Goal: Book appointment/travel/reservation

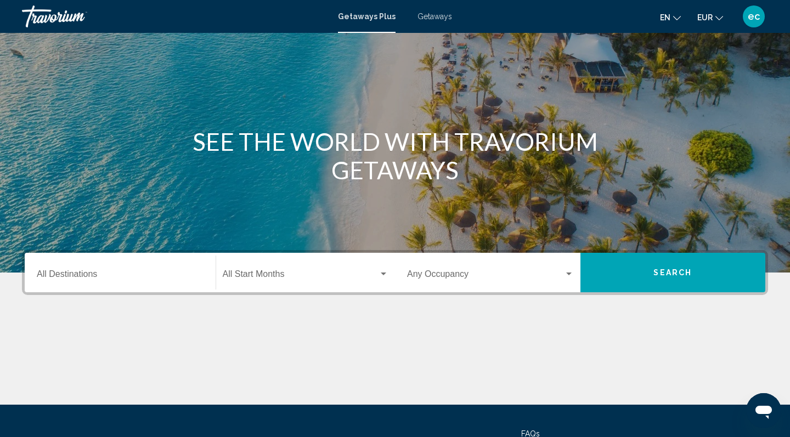
scroll to position [64, 0]
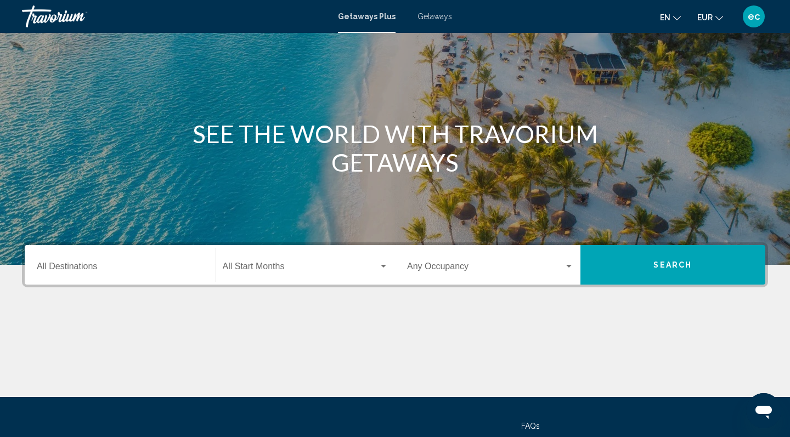
click at [83, 284] on mat-form-field "Destination All Destinations" at bounding box center [120, 265] width 180 height 39
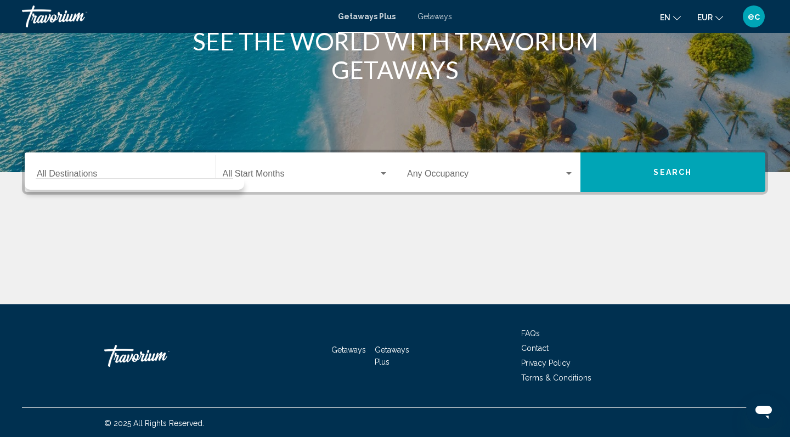
scroll to position [159, 0]
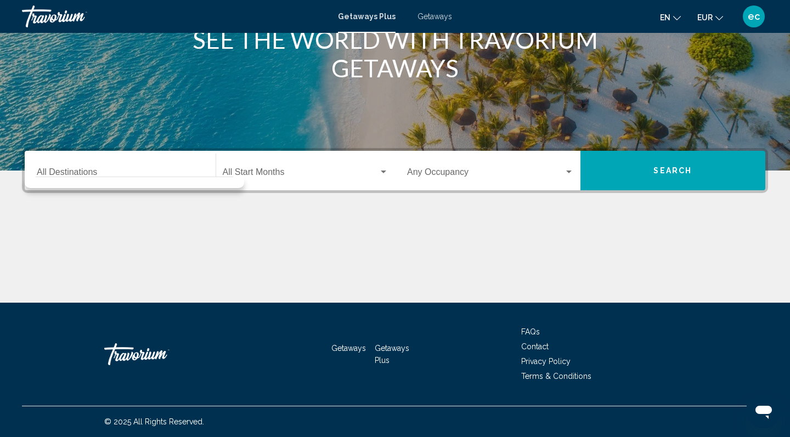
click at [78, 166] on div "Destination All Destinations" at bounding box center [120, 171] width 167 height 35
click at [89, 172] on input "Destination All Destinations" at bounding box center [120, 175] width 167 height 10
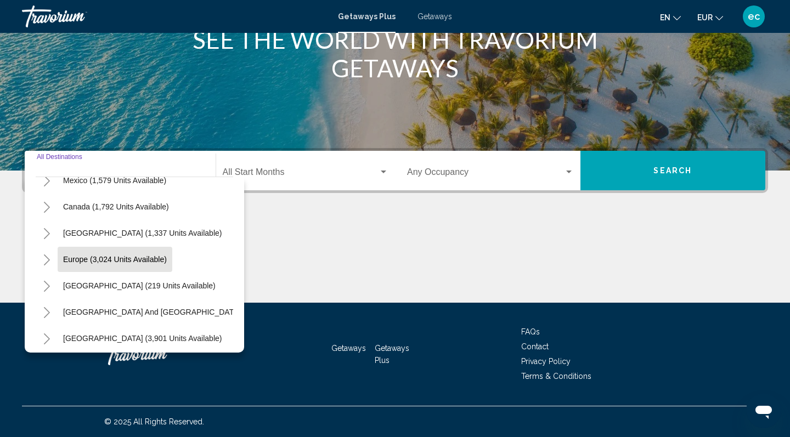
scroll to position [63, 0]
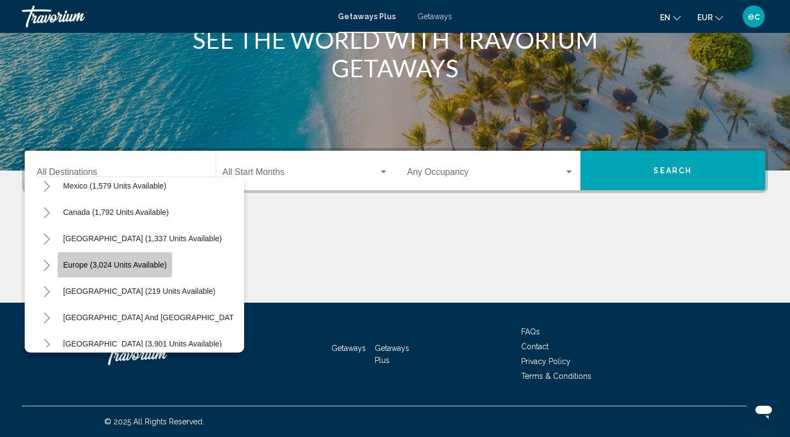
click at [94, 264] on span "Europe (3,024 units available)" at bounding box center [115, 265] width 104 height 9
type input "**********"
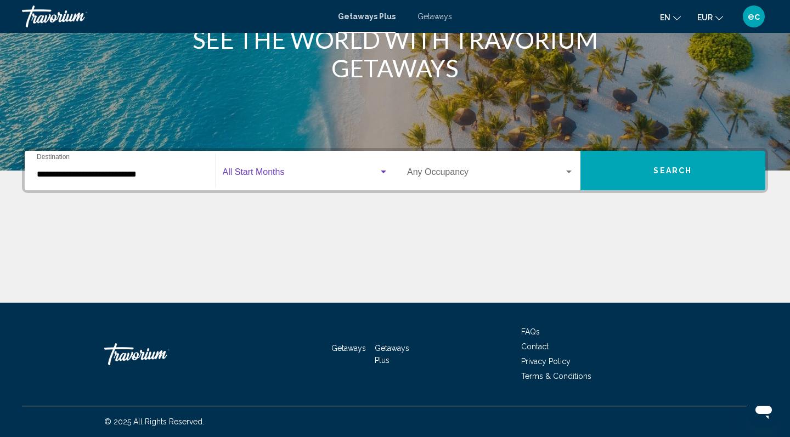
click at [268, 178] on span "Search widget" at bounding box center [301, 175] width 156 height 10
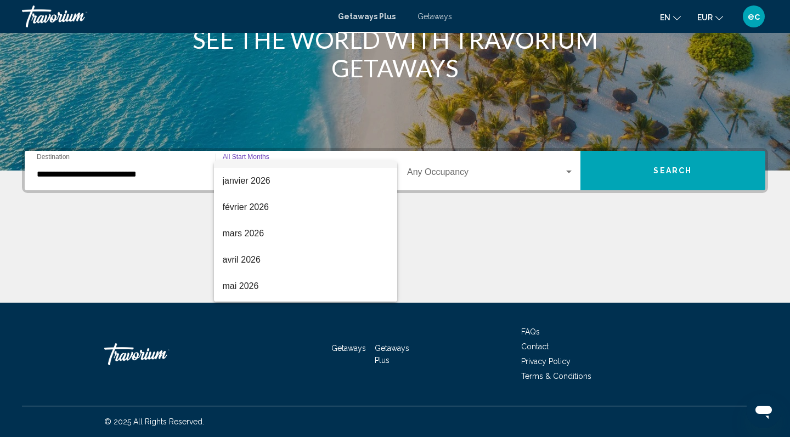
scroll to position [126, 0]
click at [235, 229] on span "mars 2026" at bounding box center [306, 232] width 166 height 26
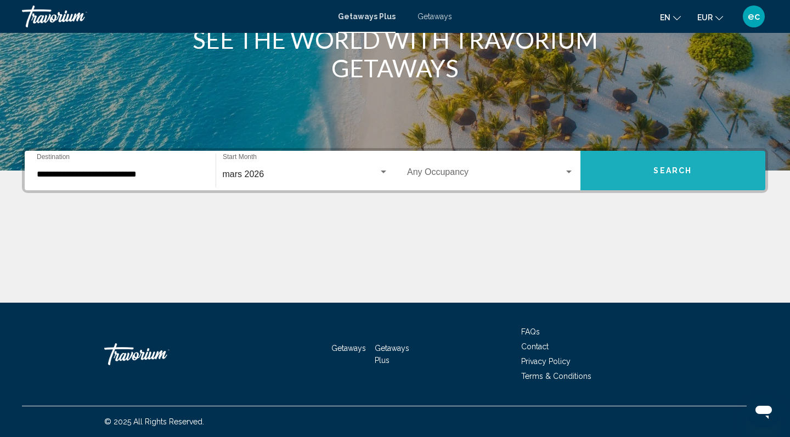
click at [616, 169] on button "Search" at bounding box center [672, 171] width 185 height 40
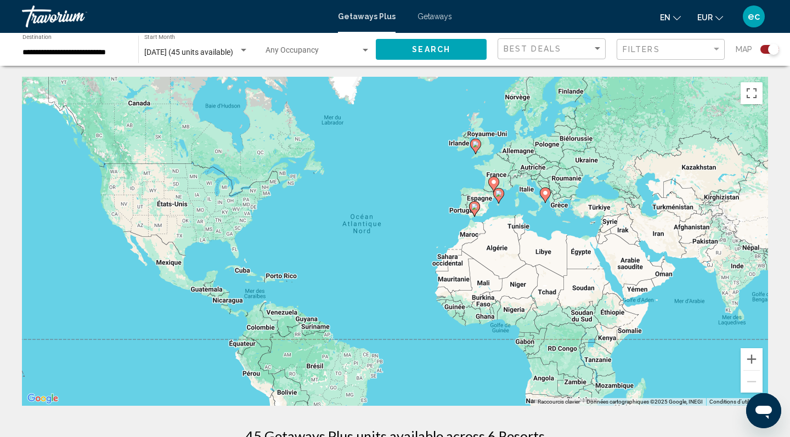
click at [494, 180] on image "Main content" at bounding box center [493, 182] width 7 height 7
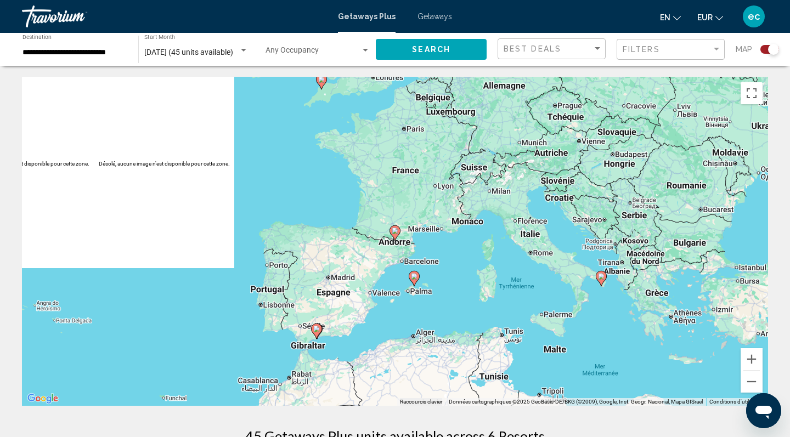
click at [394, 231] on image "Main content" at bounding box center [395, 231] width 7 height 7
type input "**********"
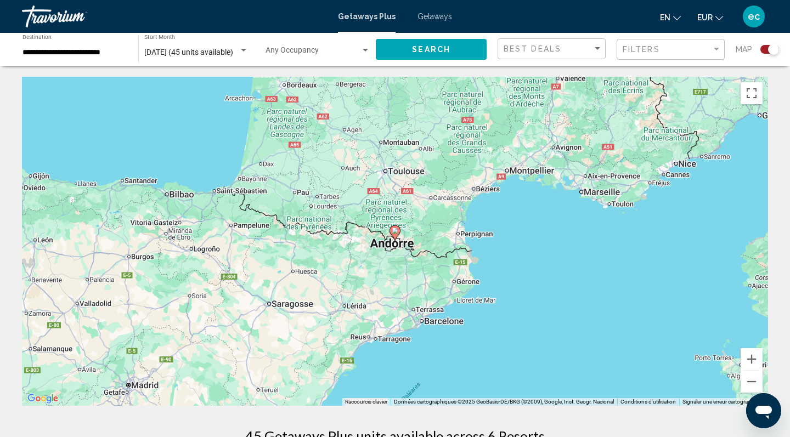
click at [394, 231] on image "Main content" at bounding box center [395, 231] width 7 height 7
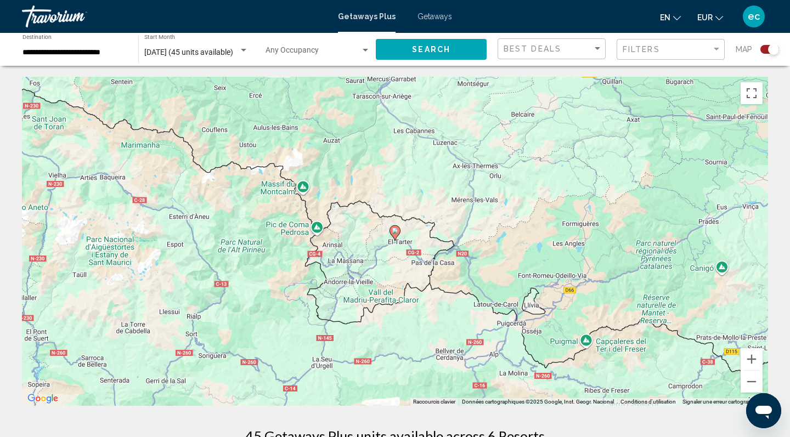
click at [397, 233] on image "Main content" at bounding box center [395, 231] width 7 height 7
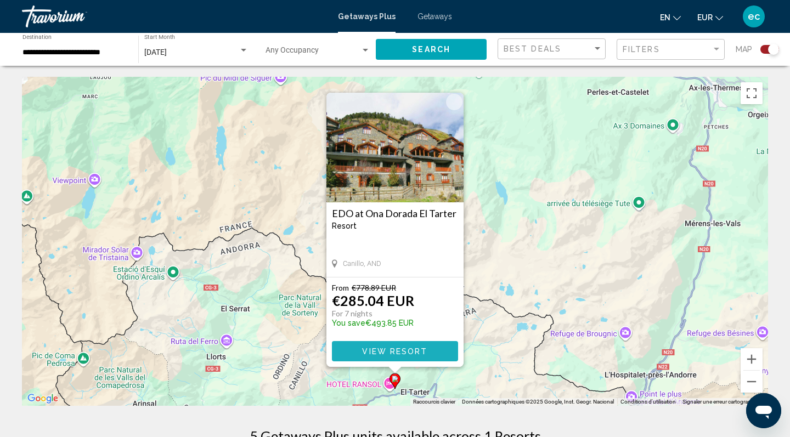
click at [405, 355] on span "View Resort" at bounding box center [394, 351] width 65 height 9
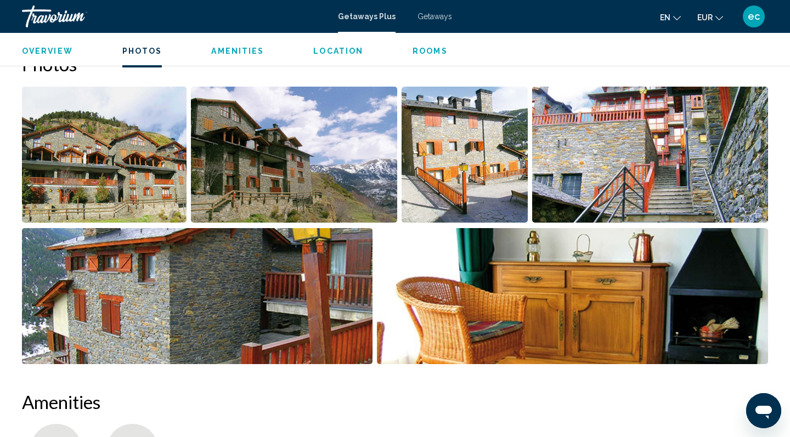
scroll to position [507, 0]
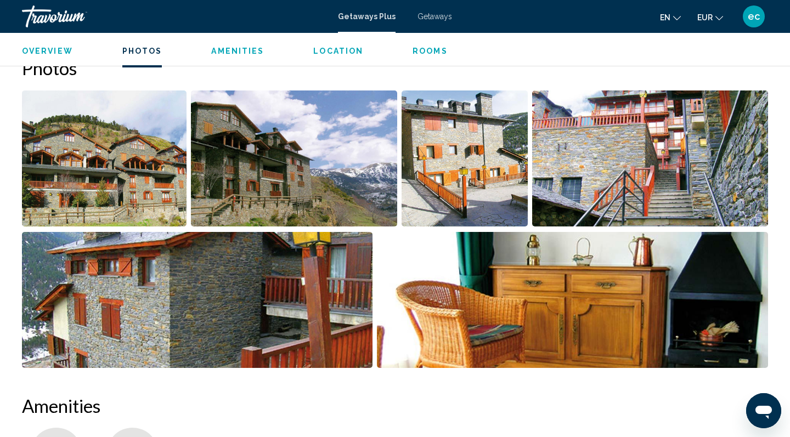
click at [477, 253] on img "Open full-screen image slider" at bounding box center [573, 300] width 392 height 136
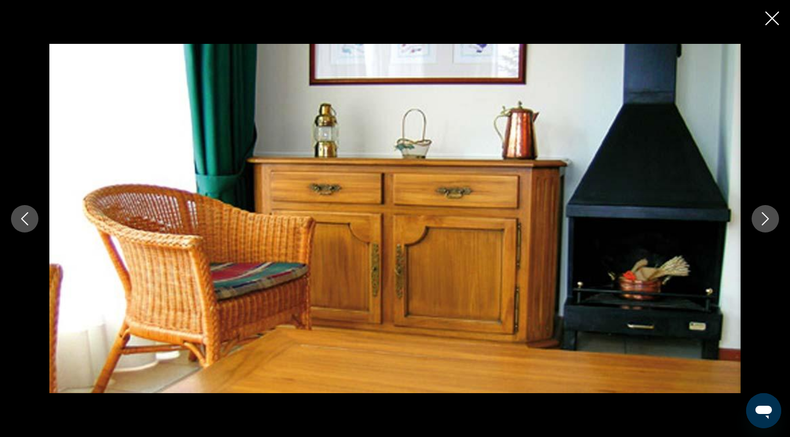
click at [761, 214] on icon "Next image" at bounding box center [765, 218] width 13 height 13
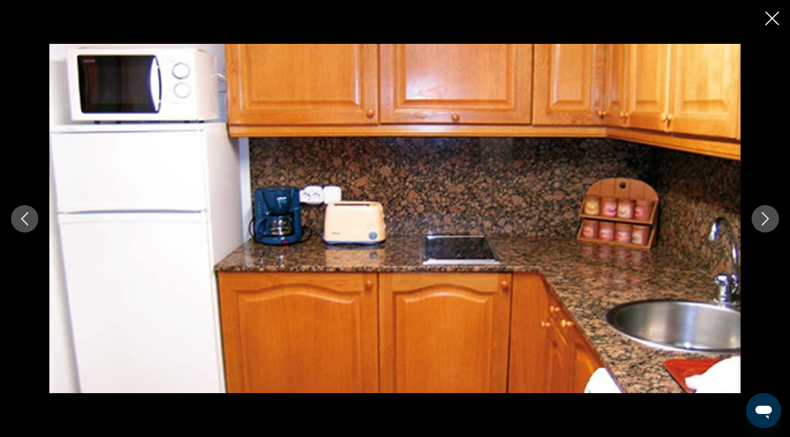
click at [761, 214] on icon "Next image" at bounding box center [765, 218] width 13 height 13
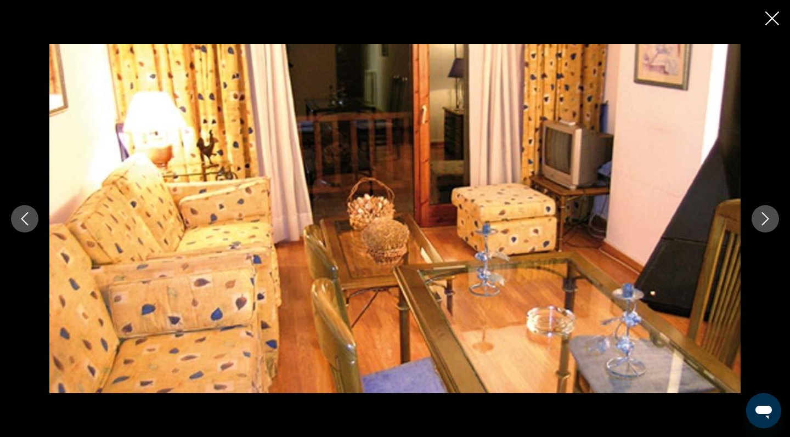
click at [761, 214] on icon "Next image" at bounding box center [765, 218] width 13 height 13
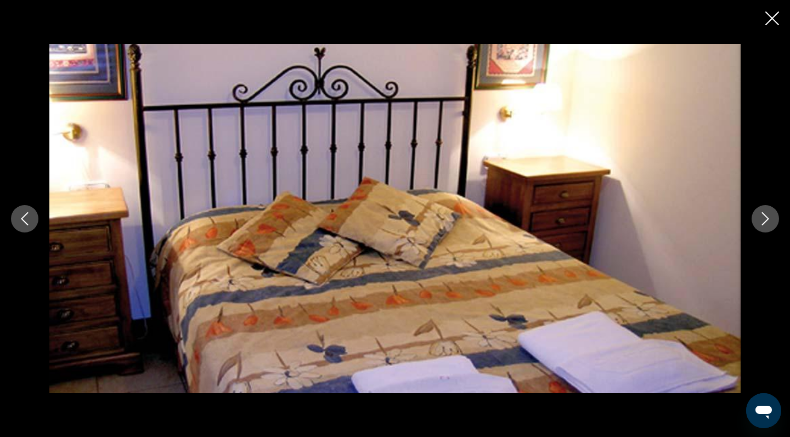
click at [761, 214] on icon "Next image" at bounding box center [765, 218] width 13 height 13
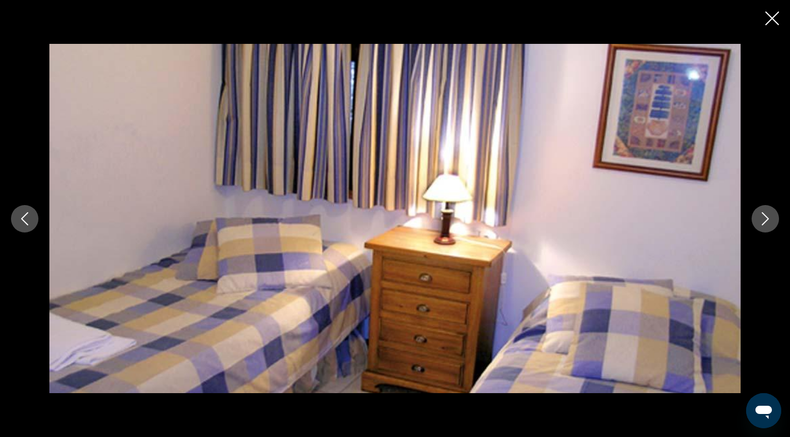
click at [761, 214] on icon "Next image" at bounding box center [765, 218] width 13 height 13
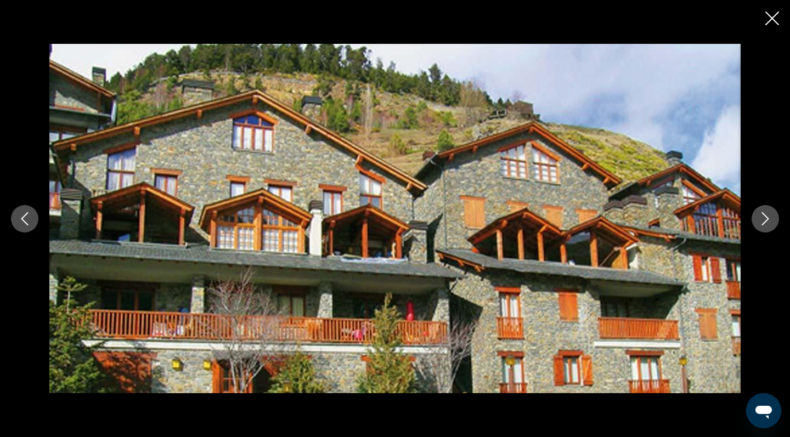
click at [772, 22] on icon "Close slideshow" at bounding box center [772, 19] width 14 height 14
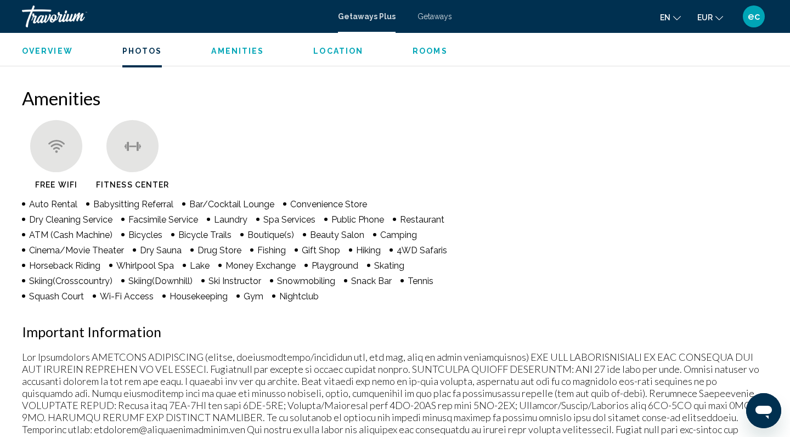
scroll to position [814, 0]
